Goal: Task Accomplishment & Management: Use online tool/utility

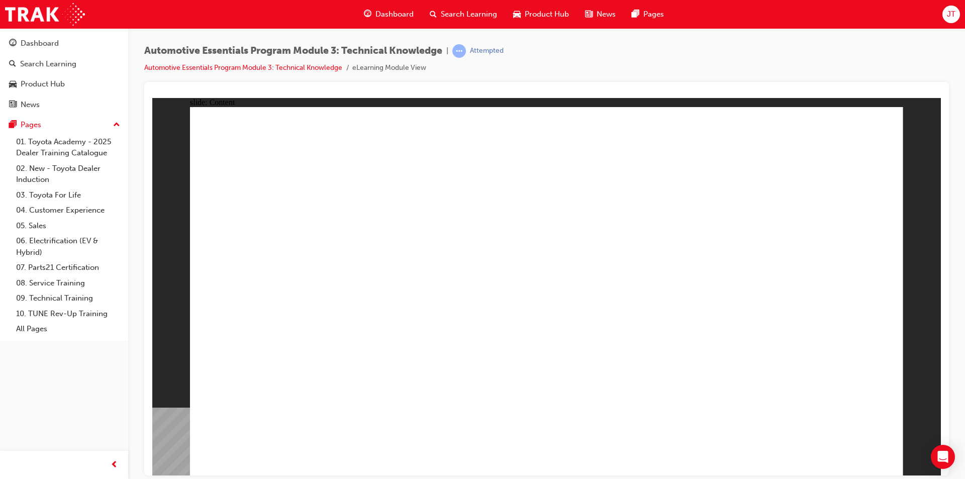
click at [948, 13] on span "JT" at bounding box center [951, 15] width 9 height 12
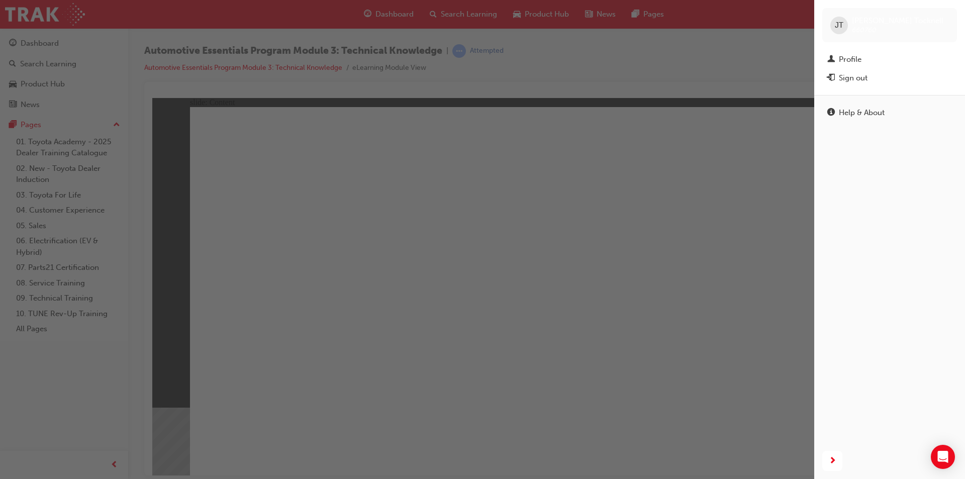
click at [701, 58] on div "button" at bounding box center [407, 239] width 814 height 479
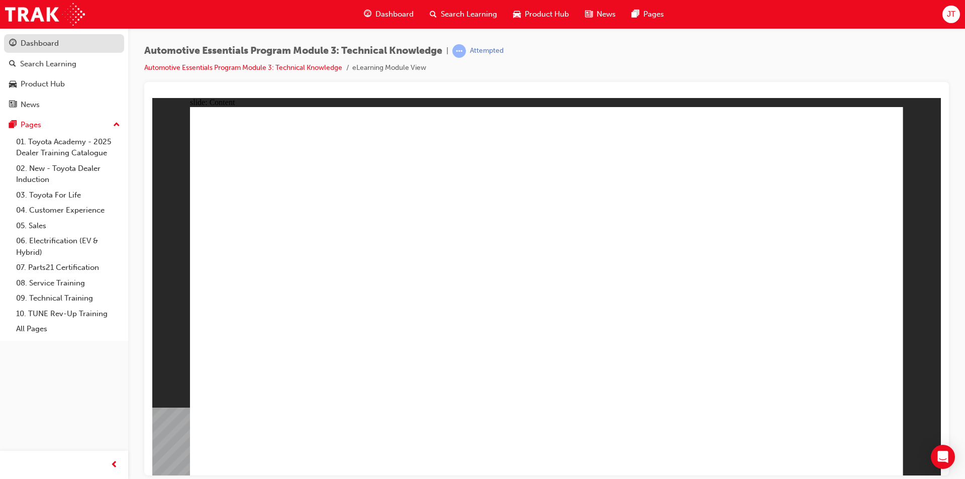
click at [56, 44] on div "Dashboard" at bounding box center [40, 44] width 38 height 12
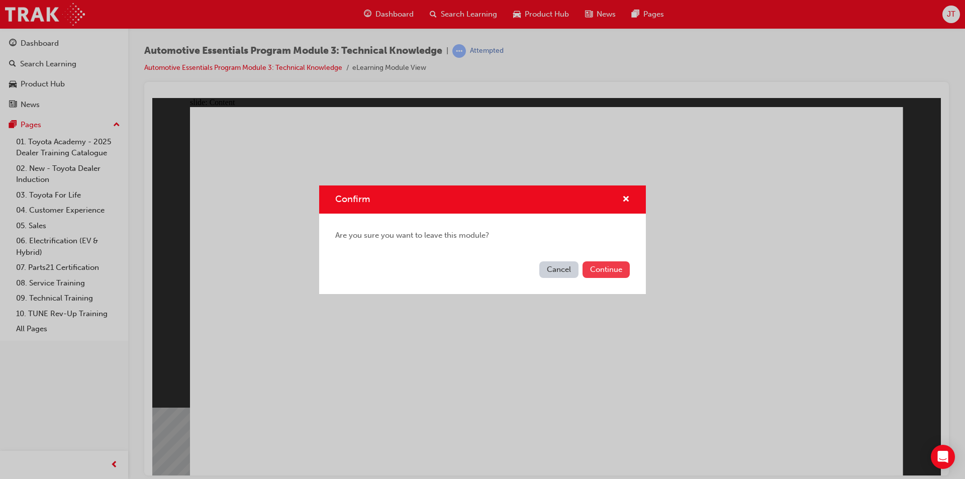
click at [607, 268] on button "Continue" at bounding box center [605, 269] width 47 height 17
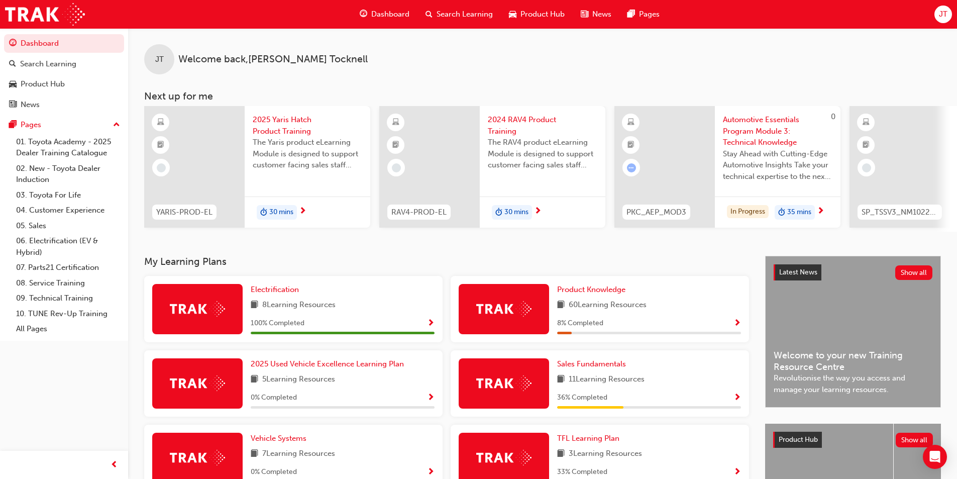
click at [948, 20] on div "JT" at bounding box center [944, 15] width 18 height 18
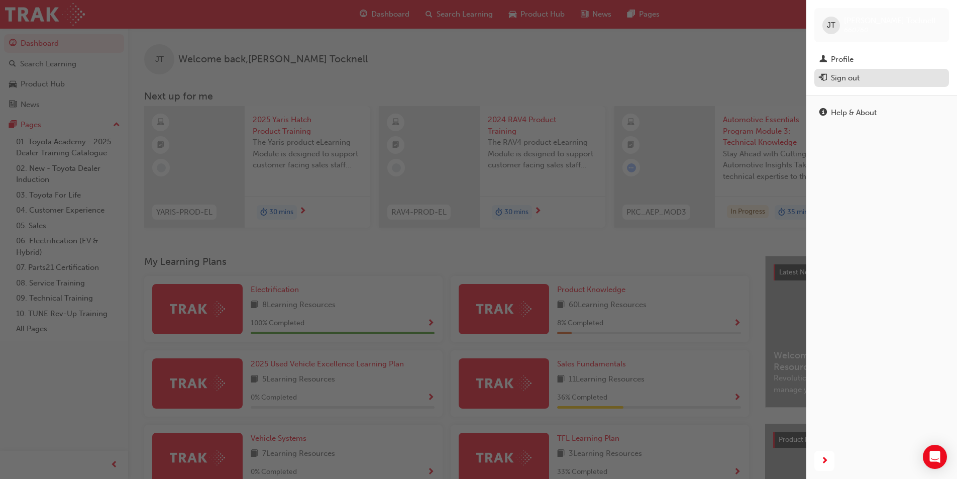
click at [853, 76] on div "Sign out" at bounding box center [845, 78] width 29 height 12
